Goal: Task Accomplishment & Management: Manage account settings

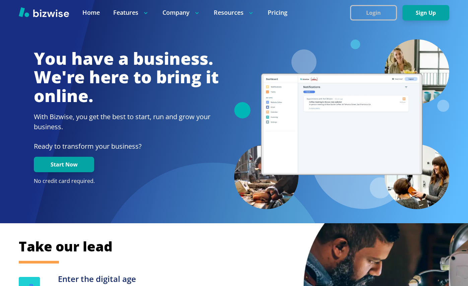
click at [385, 18] on button "Login" at bounding box center [373, 12] width 47 height 15
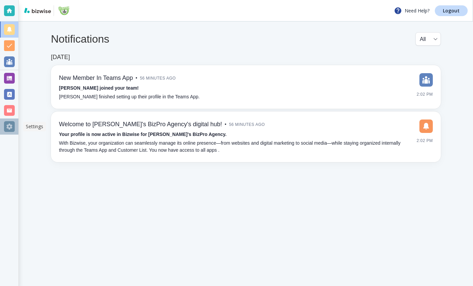
click at [9, 127] on div at bounding box center [9, 126] width 11 height 11
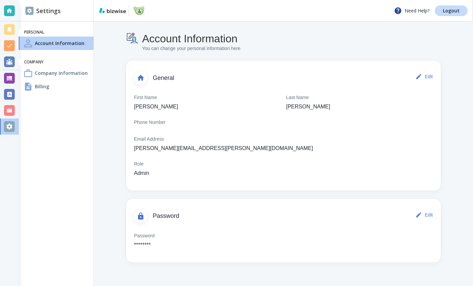
click at [81, 74] on h4 "Company Information" at bounding box center [61, 72] width 53 height 7
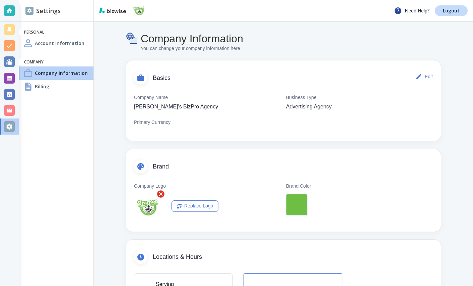
click at [160, 196] on icon "button" at bounding box center [160, 193] width 7 height 7
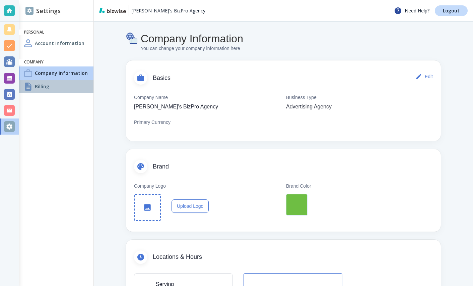
click at [71, 85] on div "Billing" at bounding box center [56, 86] width 75 height 13
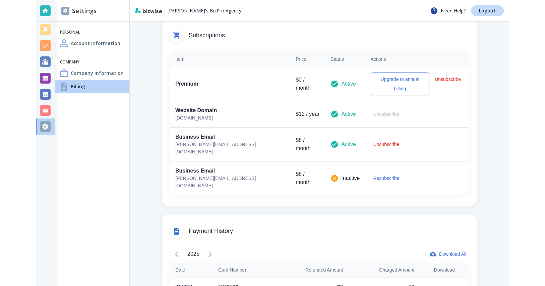
scroll to position [152, 0]
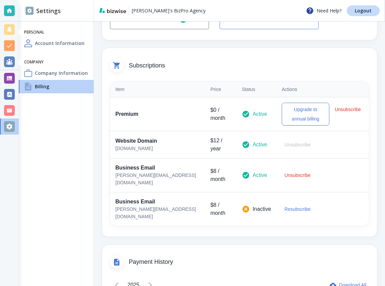
scroll to position [120, 0]
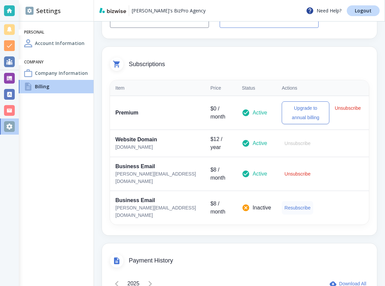
click at [282, 203] on button "Resubscribe" at bounding box center [298, 207] width 32 height 13
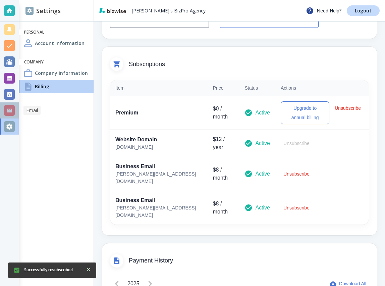
click at [10, 113] on div at bounding box center [9, 110] width 11 height 11
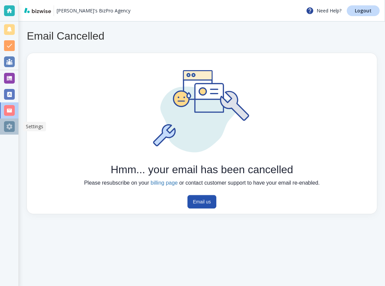
click at [13, 127] on div at bounding box center [9, 126] width 11 height 11
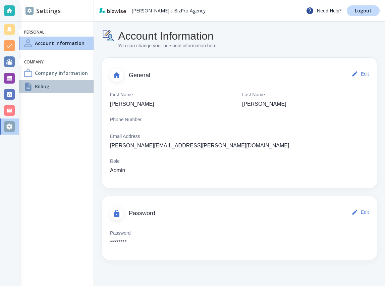
click at [54, 84] on div "Billing" at bounding box center [56, 86] width 75 height 13
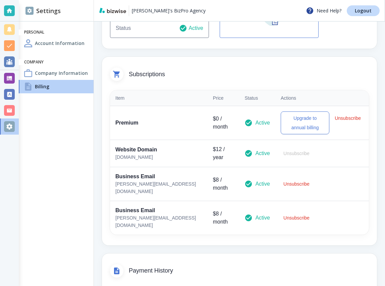
scroll to position [159, 0]
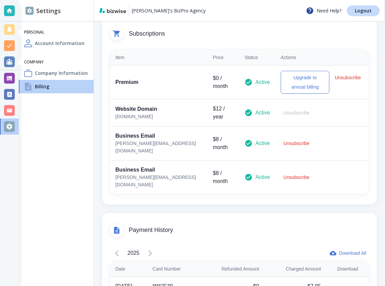
scroll to position [130, 0]
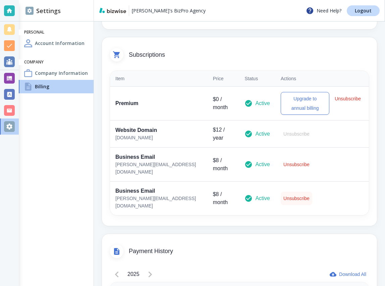
click at [281, 196] on button "Unsubscribe" at bounding box center [297, 197] width 32 height 13
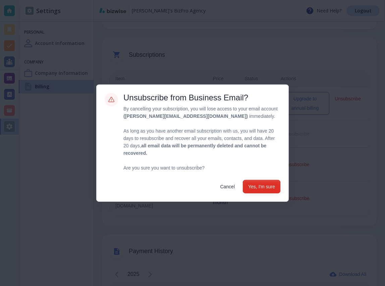
click at [247, 187] on button "Yes, I'm sure" at bounding box center [262, 185] width 38 height 13
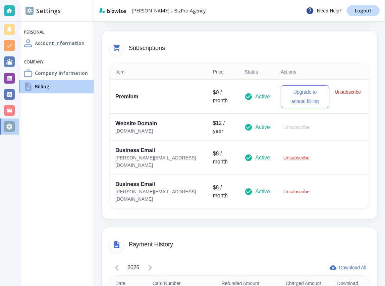
scroll to position [137, 0]
